Goal: Find specific page/section: Find specific page/section

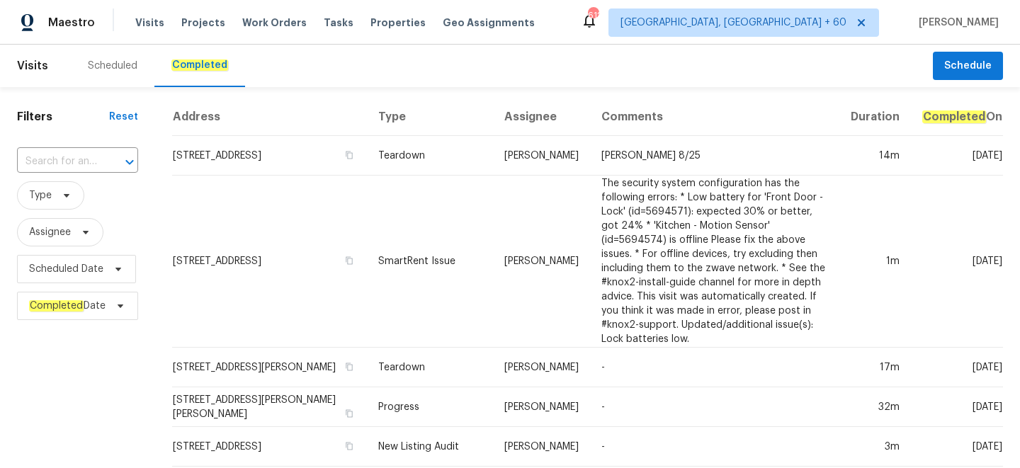
click at [68, 162] on input "text" at bounding box center [57, 162] width 81 height 22
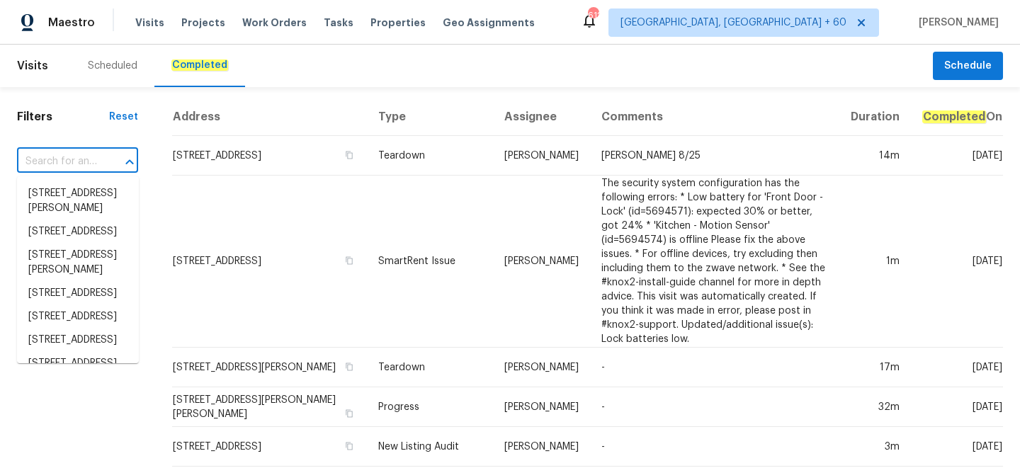
paste input "[STREET_ADDRESS]"
type input "[STREET_ADDRESS]"
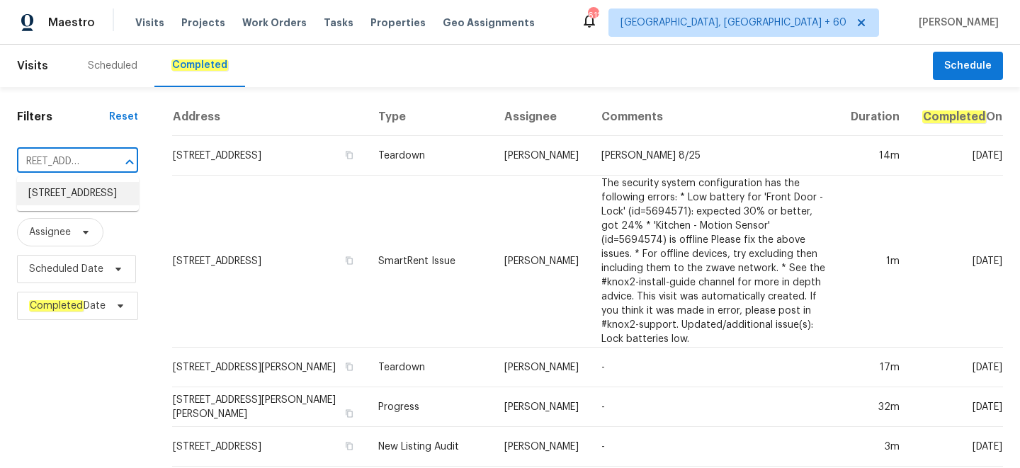
click at [82, 202] on li "[STREET_ADDRESS]" at bounding box center [78, 193] width 122 height 23
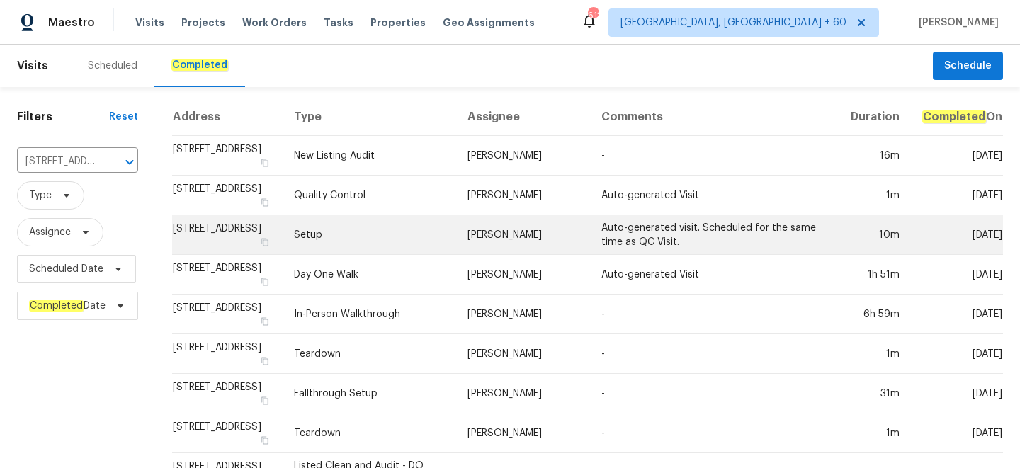
click at [390, 241] on td "Setup" at bounding box center [370, 235] width 174 height 40
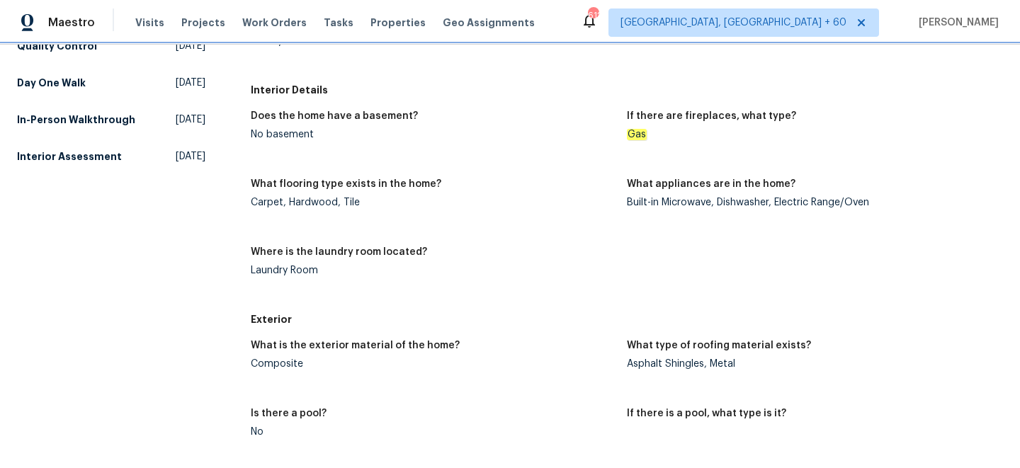
scroll to position [422, 0]
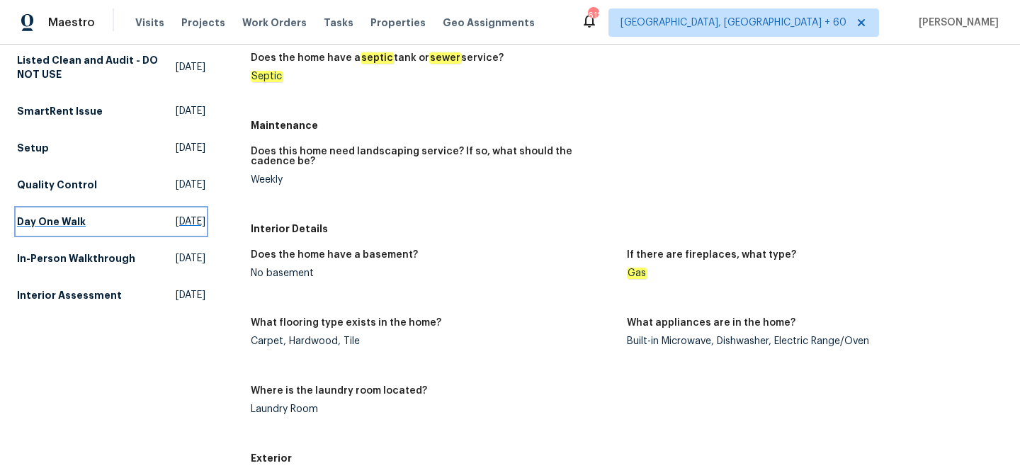
click at [75, 223] on h5 "Day One Walk" at bounding box center [51, 222] width 69 height 14
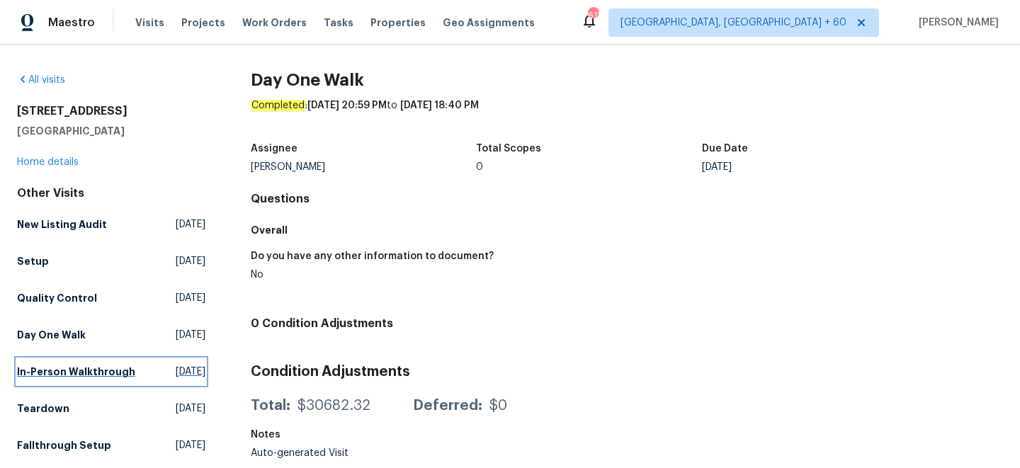
click at [64, 378] on h5 "In-Person Walkthrough" at bounding box center [76, 372] width 118 height 14
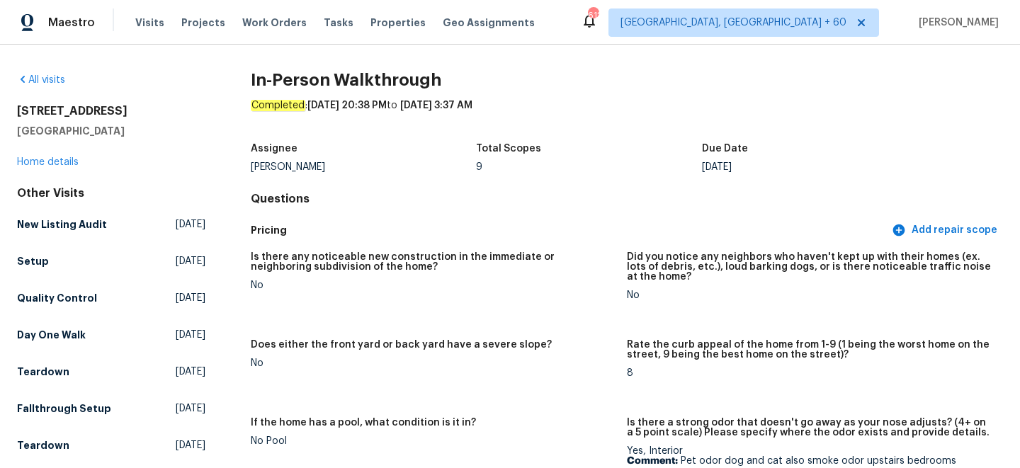
scroll to position [482, 0]
